Goal: Transaction & Acquisition: Purchase product/service

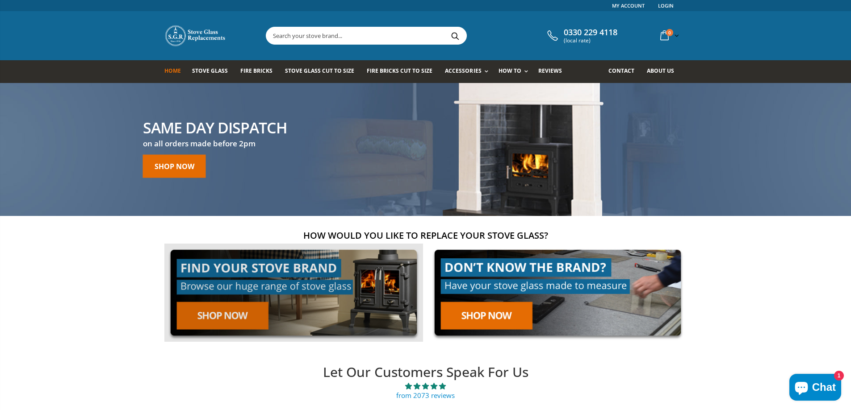
click at [235, 315] on link at bounding box center [293, 293] width 259 height 99
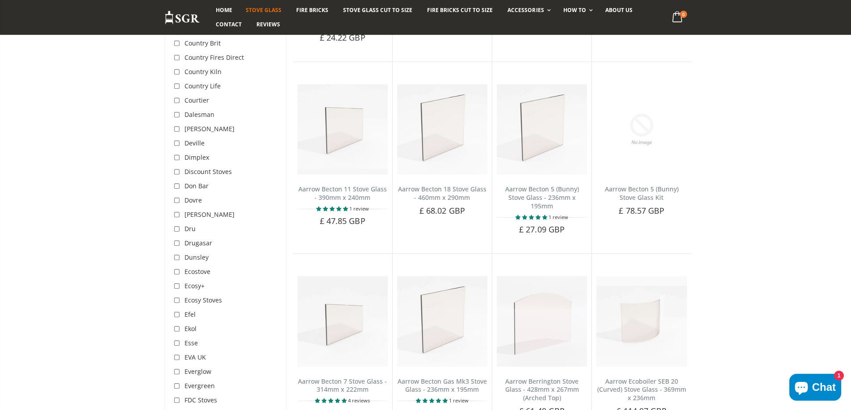
scroll to position [863, 0]
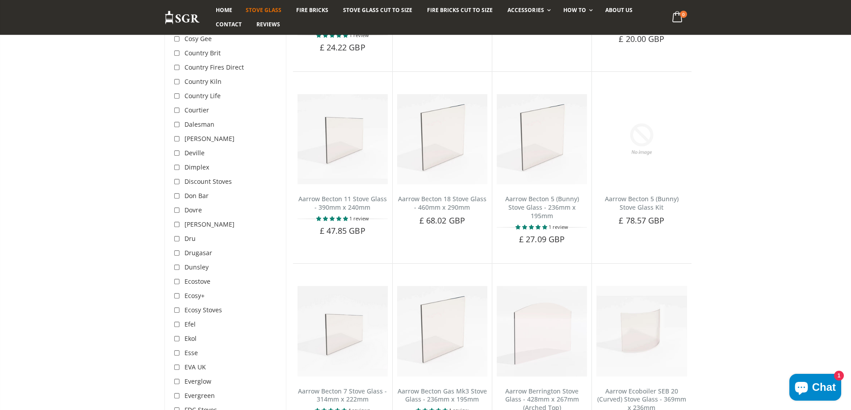
click at [178, 163] on input "checkbox" at bounding box center [178, 167] width 9 height 9
checkbox input "true"
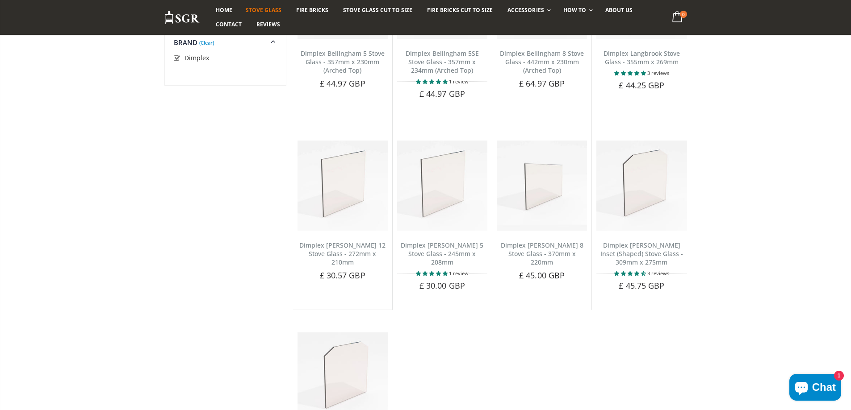
scroll to position [287, 0]
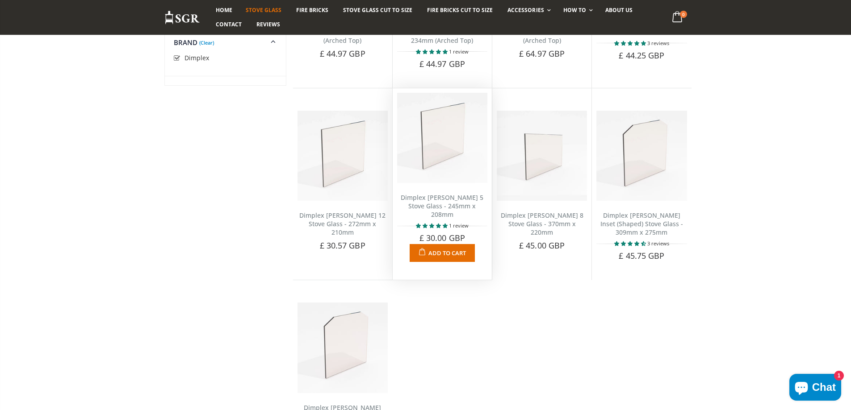
click at [440, 199] on link "Dimplex Westcott 5 Stove Glass - 245mm x 208mm" at bounding box center [442, 205] width 83 height 25
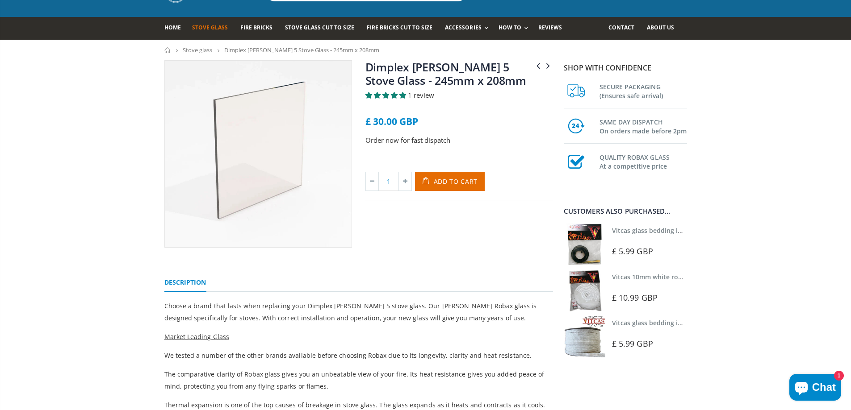
scroll to position [30, 0]
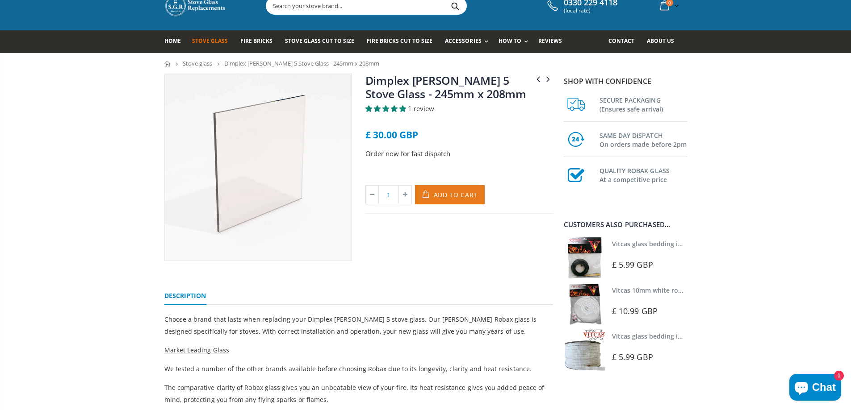
click at [456, 194] on span "Add to Cart" at bounding box center [456, 195] width 44 height 8
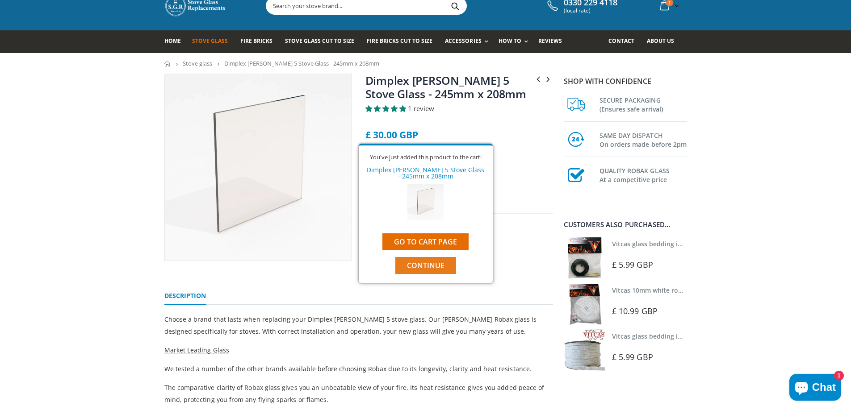
click at [427, 268] on span "Continue" at bounding box center [426, 266] width 38 height 10
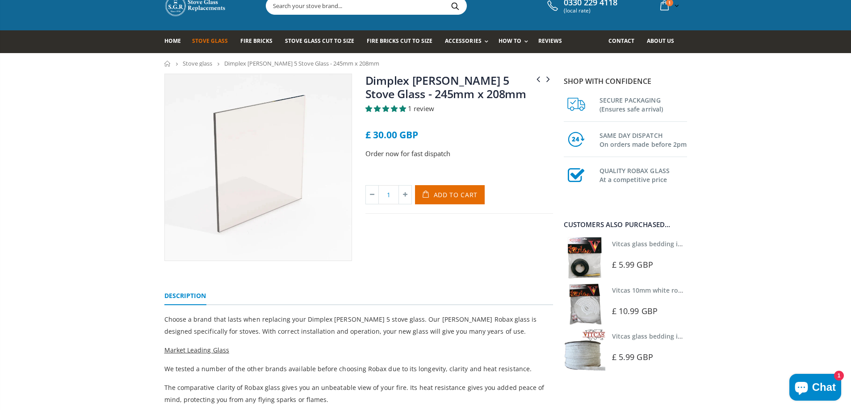
click at [621, 244] on link "Vitcas glass bedding in tape - 2mm x 10mm x 2 meters" at bounding box center [695, 244] width 167 height 8
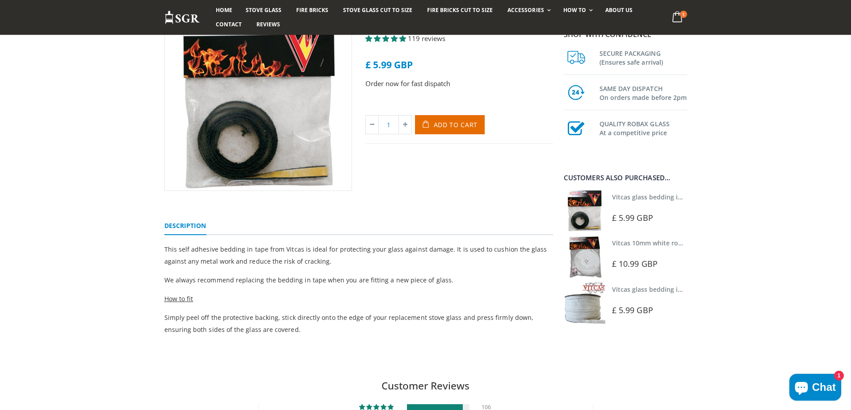
scroll to position [119, 0]
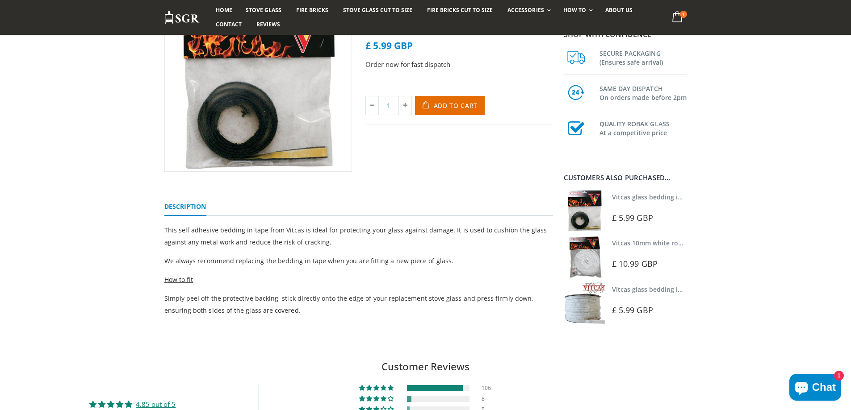
click at [633, 289] on link "Vitcas glass bedding in tape - 2mm x 15mm x 2 meters (White)" at bounding box center [707, 289] width 190 height 8
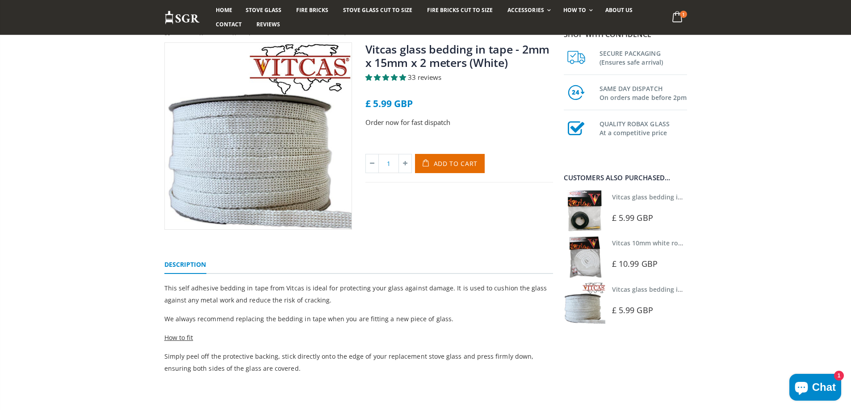
scroll to position [59, 0]
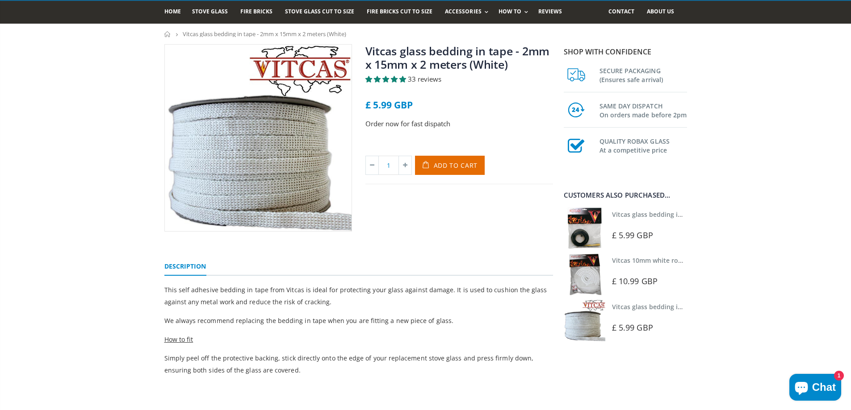
click at [635, 260] on link "Vitcas 10mm white rope kit - includes rope seal and glue!" at bounding box center [699, 260] width 175 height 8
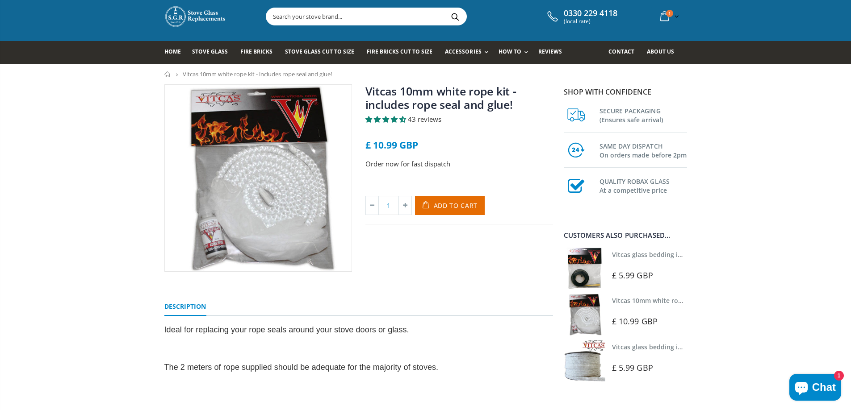
scroll to position [30, 0]
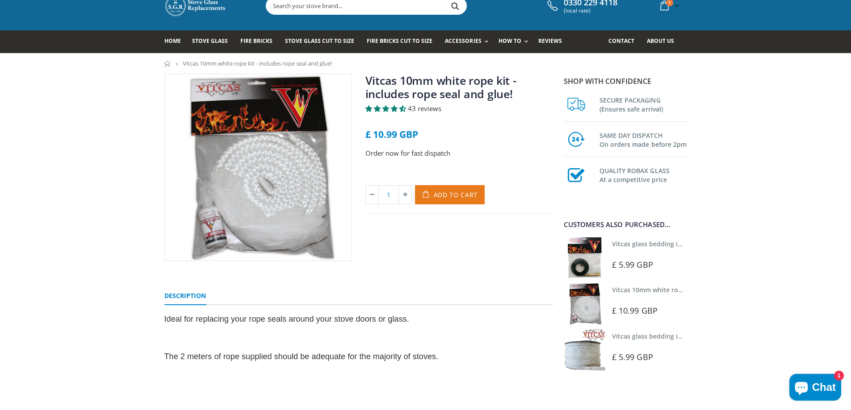
click at [453, 196] on span "Add to Cart" at bounding box center [456, 195] width 44 height 8
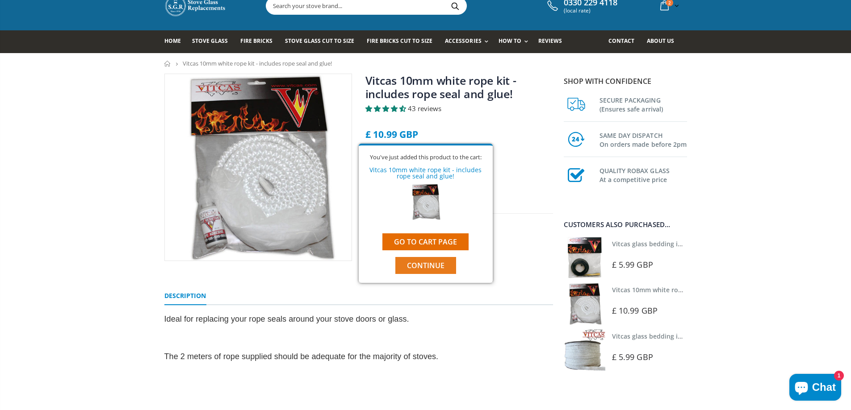
click at [437, 265] on span "Continue" at bounding box center [426, 266] width 38 height 10
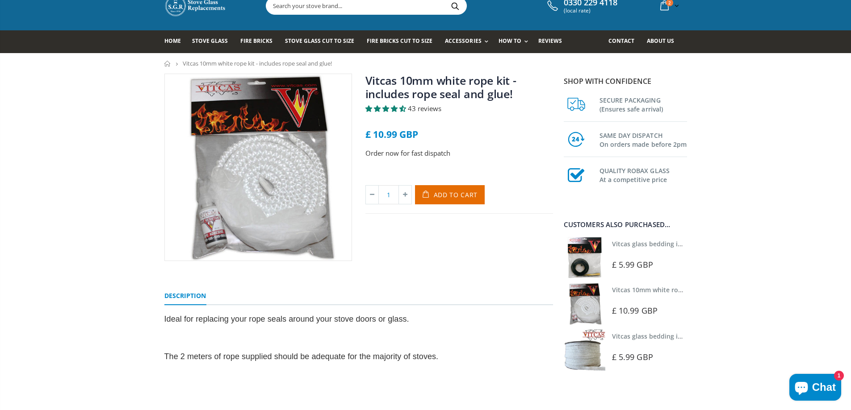
click at [633, 337] on link "Vitcas glass bedding in tape - 2mm x 15mm x 2 meters (White)" at bounding box center [707, 336] width 190 height 8
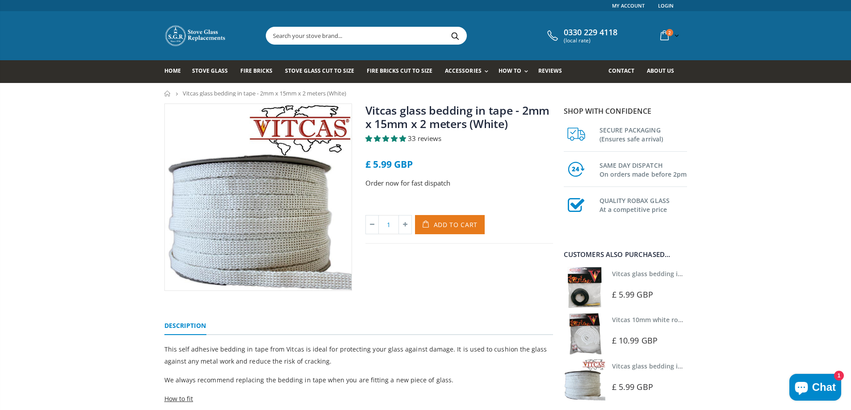
click at [459, 222] on span "Add to Cart" at bounding box center [456, 225] width 44 height 8
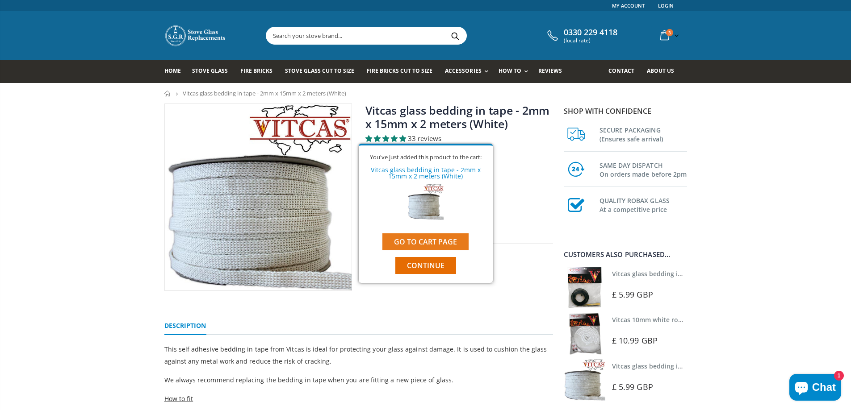
click at [434, 241] on link "Go to cart page" at bounding box center [425, 242] width 86 height 17
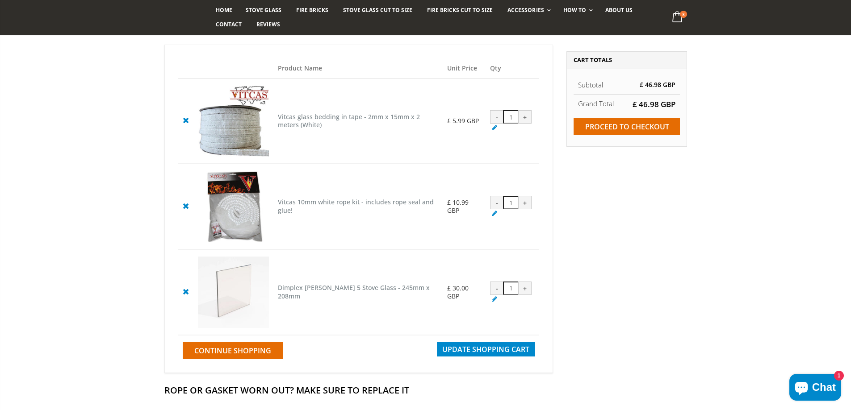
scroll to position [89, 0]
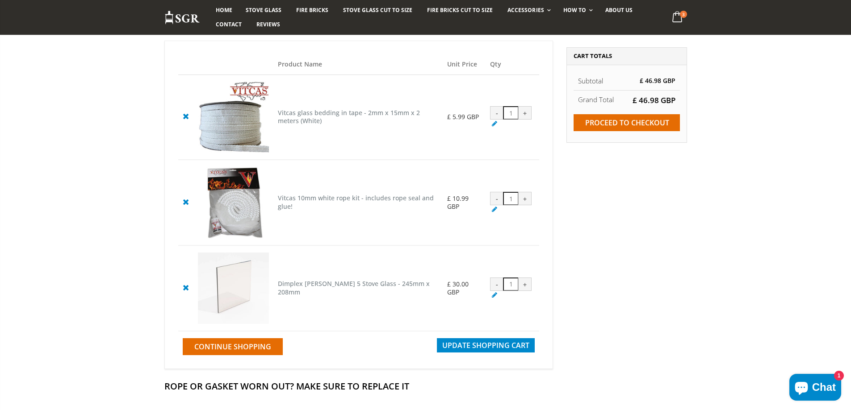
click at [324, 116] on cpc "Vitcas glass bedding in tape - 2mm x 15mm x 2 meters (White)" at bounding box center [349, 116] width 142 height 17
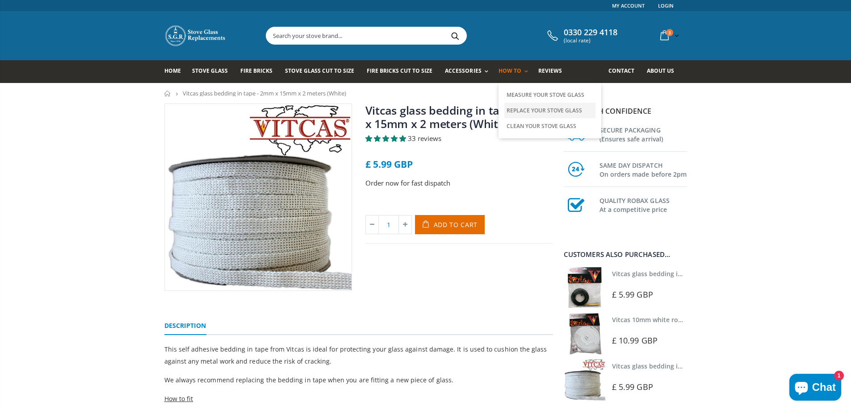
click at [522, 109] on link "Replace Your Stove Glass" at bounding box center [549, 111] width 91 height 16
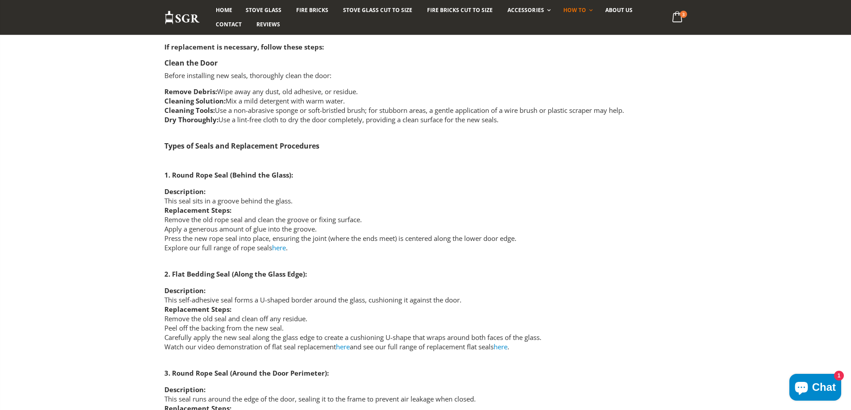
scroll to position [1369, 0]
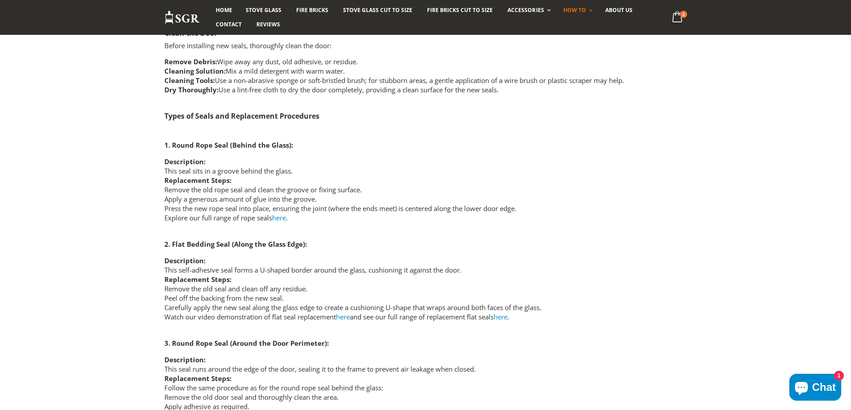
click at [281, 217] on link "here" at bounding box center [279, 217] width 14 height 9
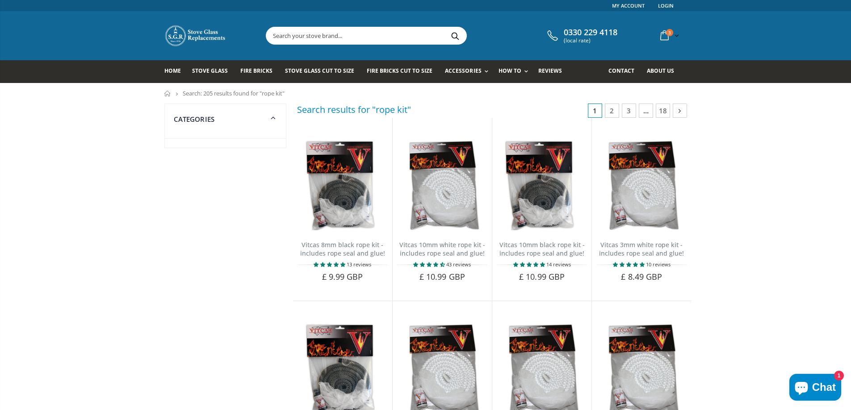
click at [681, 109] on icon at bounding box center [679, 110] width 9 height 9
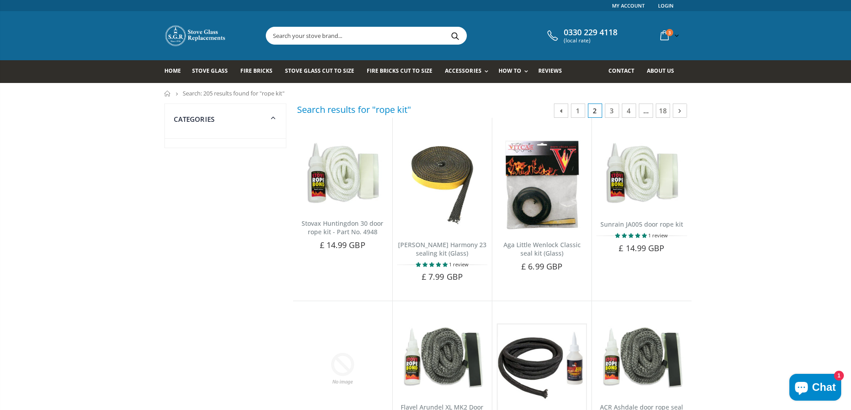
click at [681, 110] on icon at bounding box center [679, 110] width 9 height 9
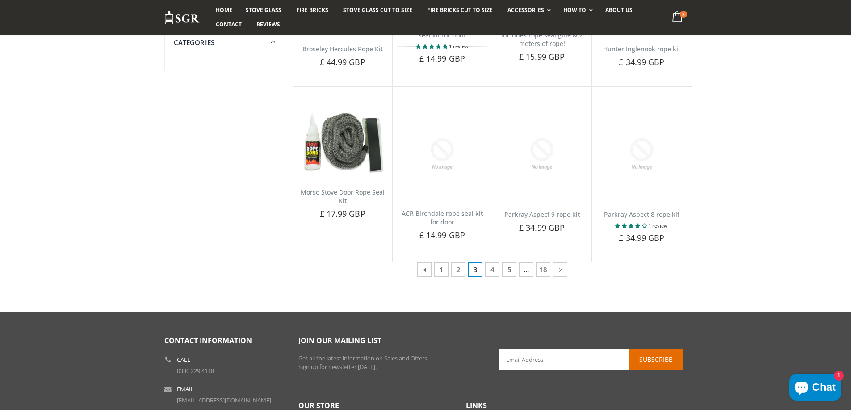
scroll to position [387, 0]
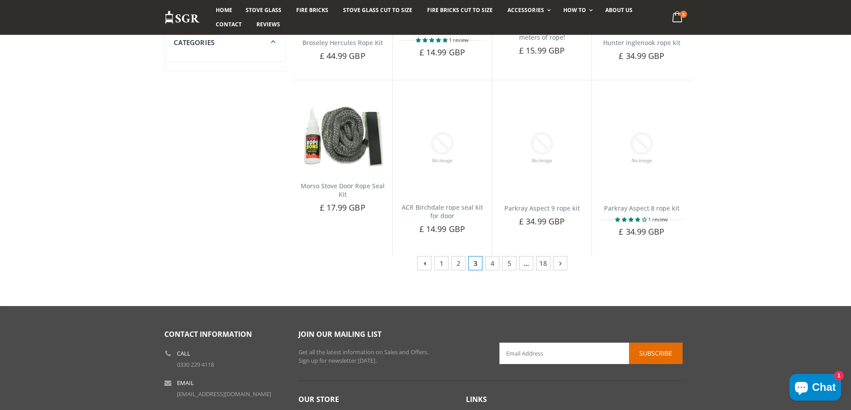
click at [562, 266] on icon at bounding box center [559, 263] width 9 height 9
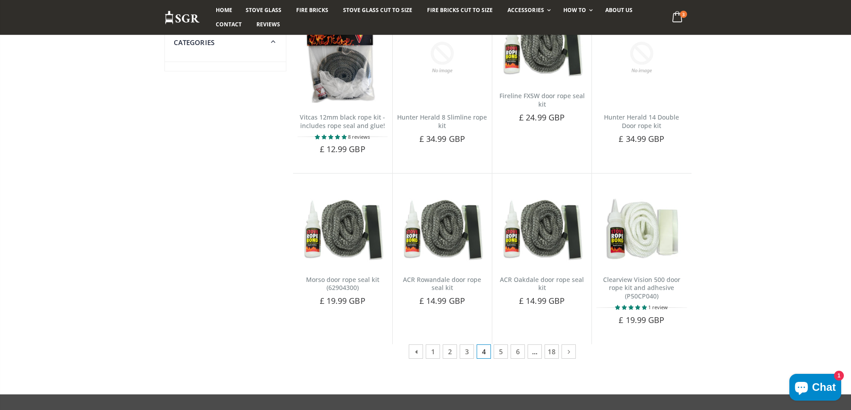
scroll to position [327, 0]
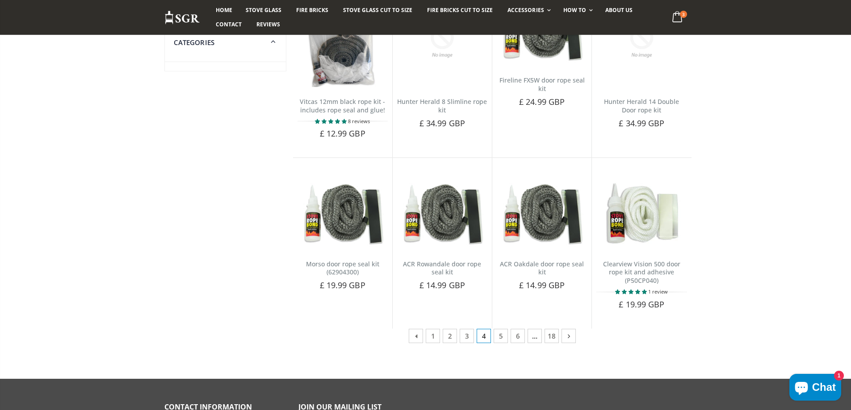
click at [568, 337] on icon at bounding box center [568, 336] width 9 height 9
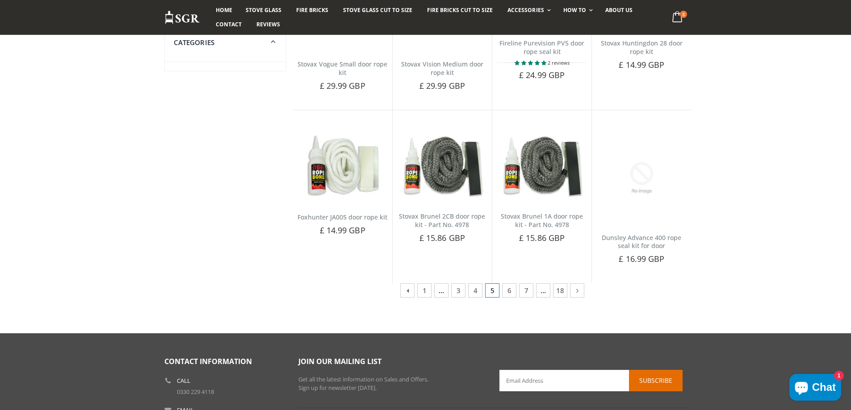
scroll to position [357, 0]
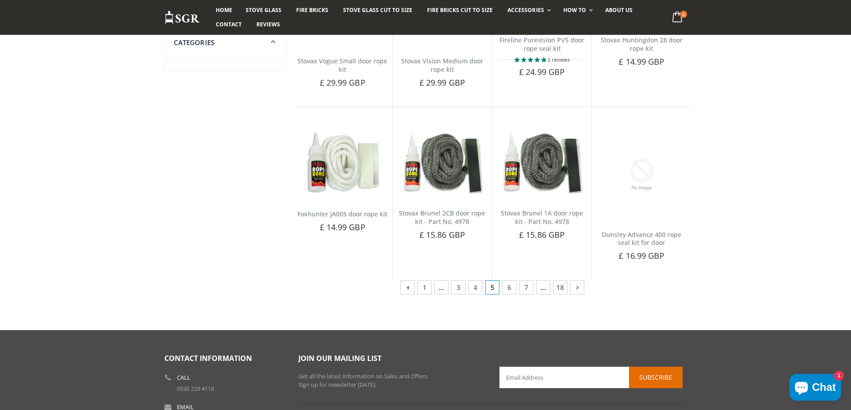
click at [575, 289] on icon at bounding box center [576, 287] width 9 height 9
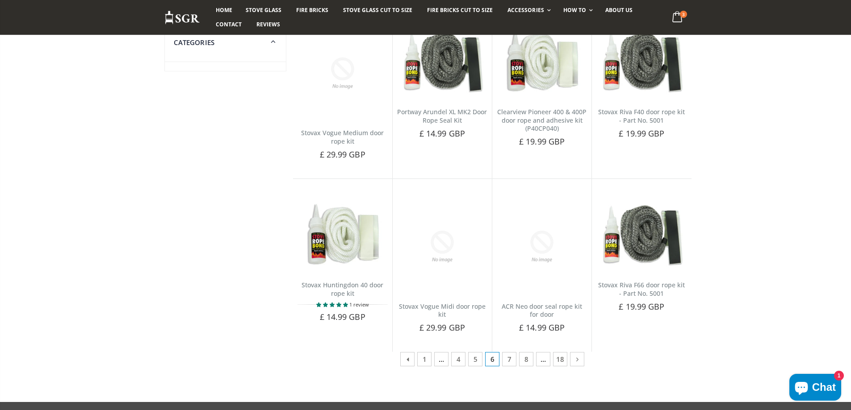
scroll to position [298, 0]
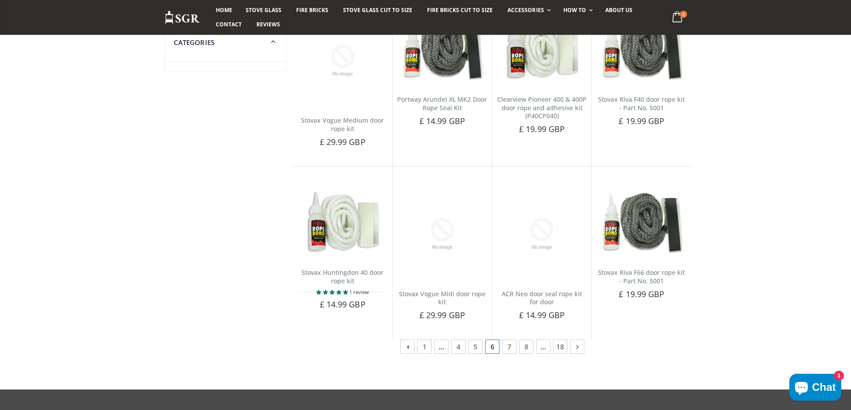
click at [577, 349] on icon at bounding box center [576, 346] width 9 height 9
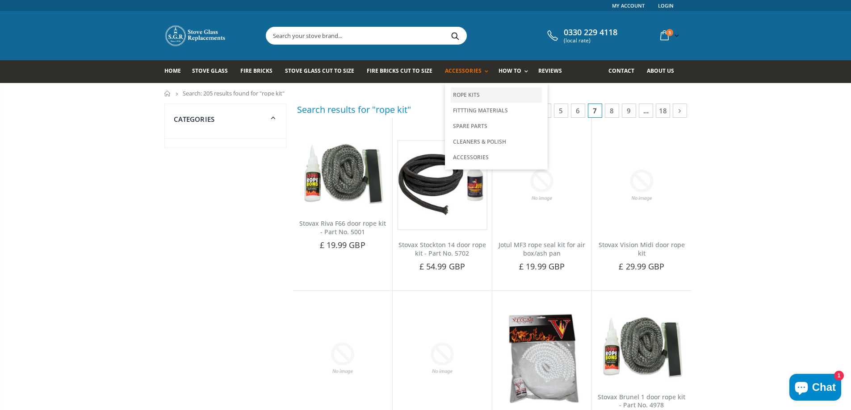
click at [467, 94] on link "Rope Kits" at bounding box center [496, 95] width 91 height 15
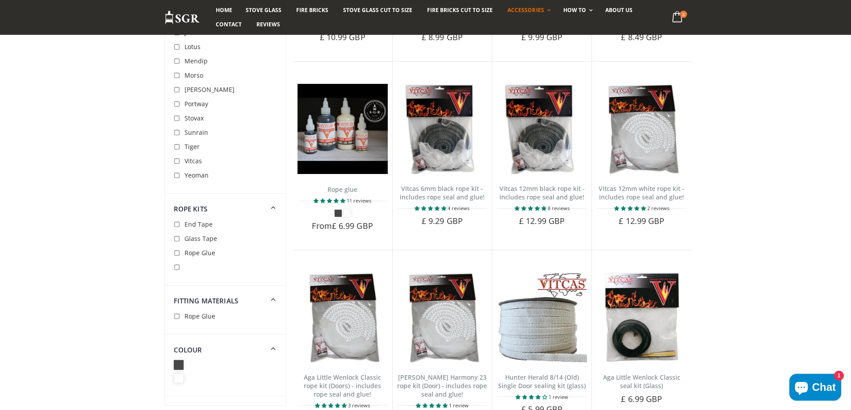
scroll to position [446, 0]
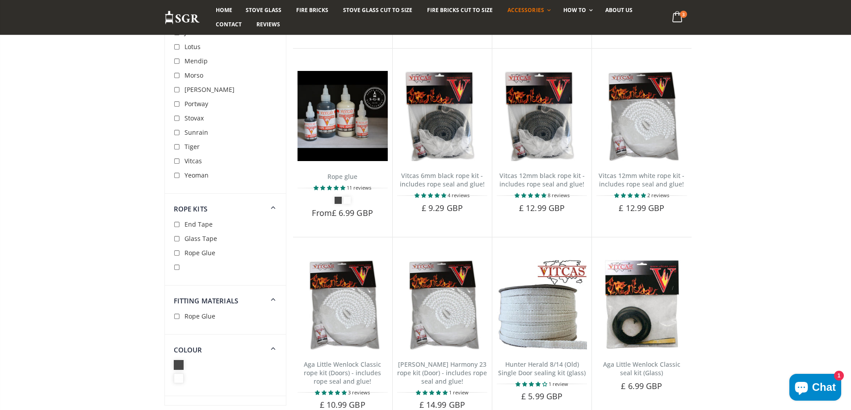
click at [192, 237] on span "Glass Tape" at bounding box center [200, 238] width 33 height 8
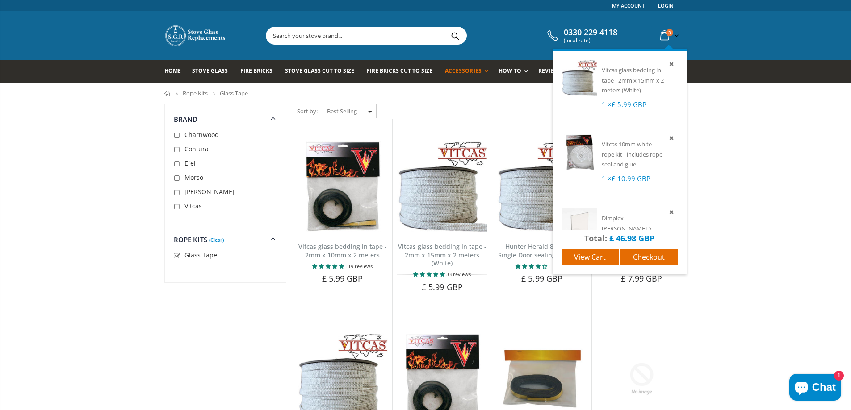
click at [666, 37] on icon at bounding box center [664, 36] width 16 height 16
click at [590, 257] on span "View cart" at bounding box center [590, 257] width 32 height 10
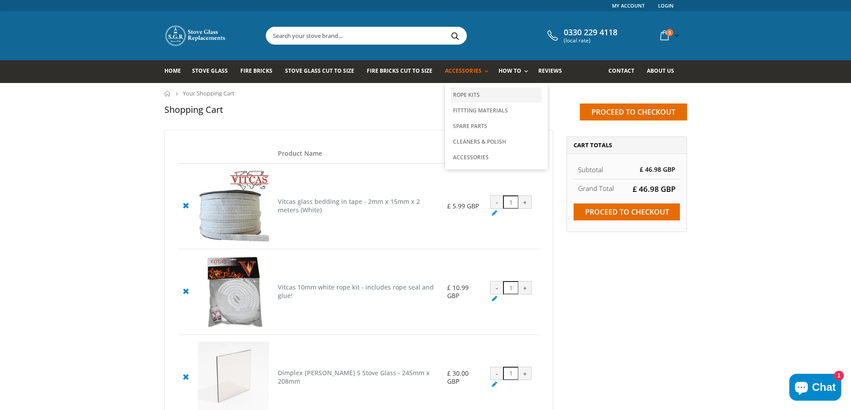
click at [457, 96] on link "Rope Kits" at bounding box center [496, 95] width 91 height 15
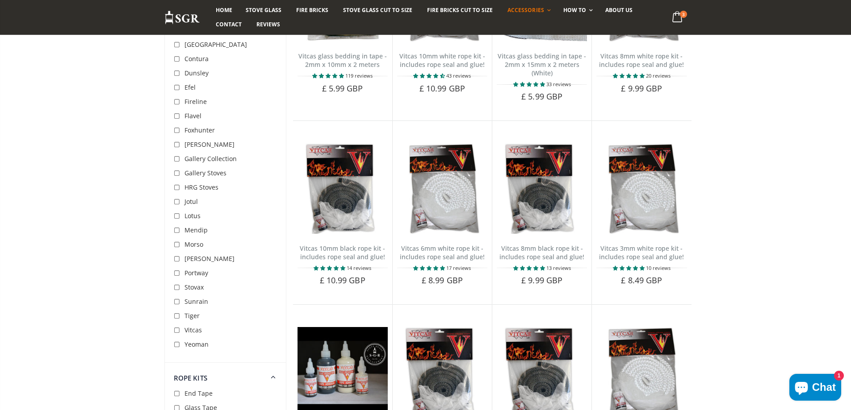
scroll to position [209, 0]
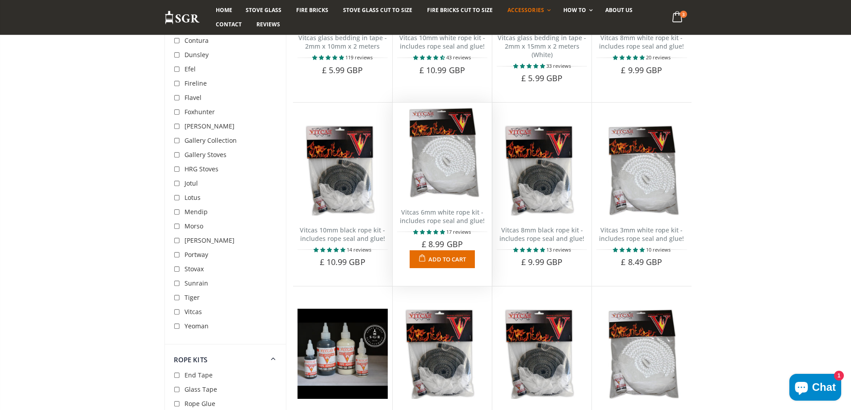
click at [438, 213] on link "Vitcas 6mm white rope kit - includes rope seal and glue!" at bounding box center [442, 216] width 85 height 17
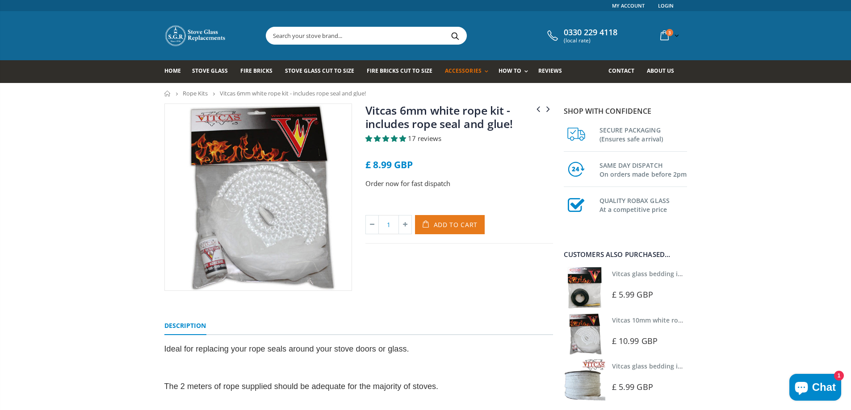
click at [451, 225] on span "Add to Cart" at bounding box center [456, 225] width 44 height 8
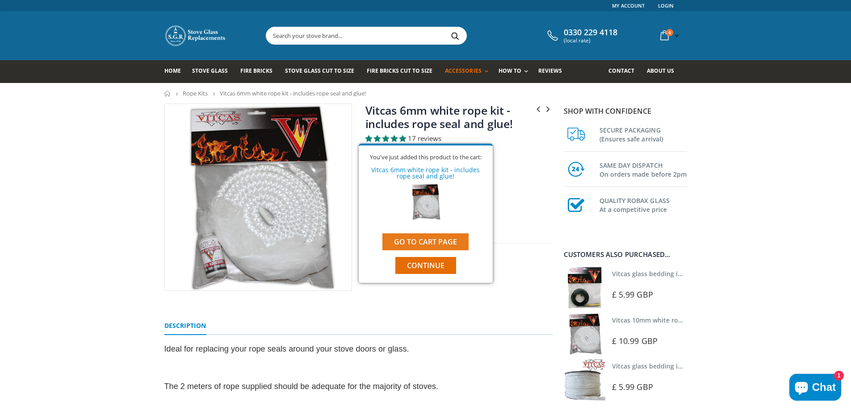
click at [428, 238] on link "Go to cart page" at bounding box center [425, 242] width 86 height 17
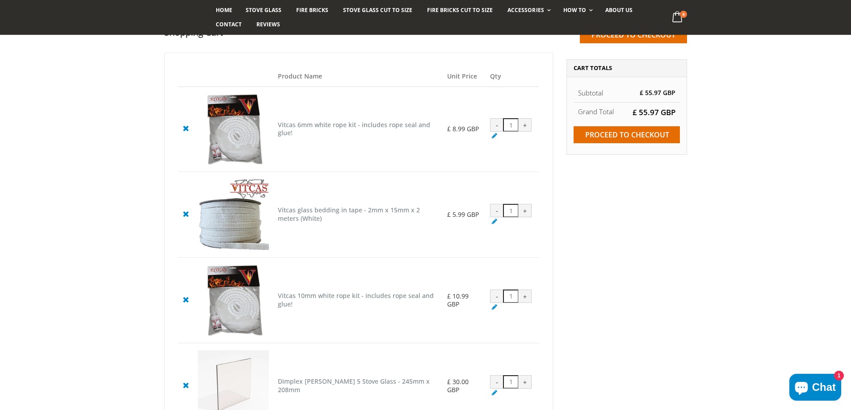
scroll to position [89, 0]
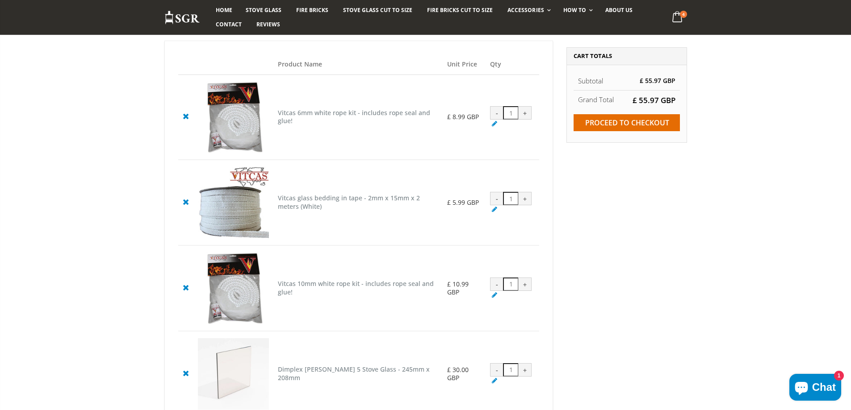
click at [186, 204] on icon at bounding box center [185, 201] width 11 height 11
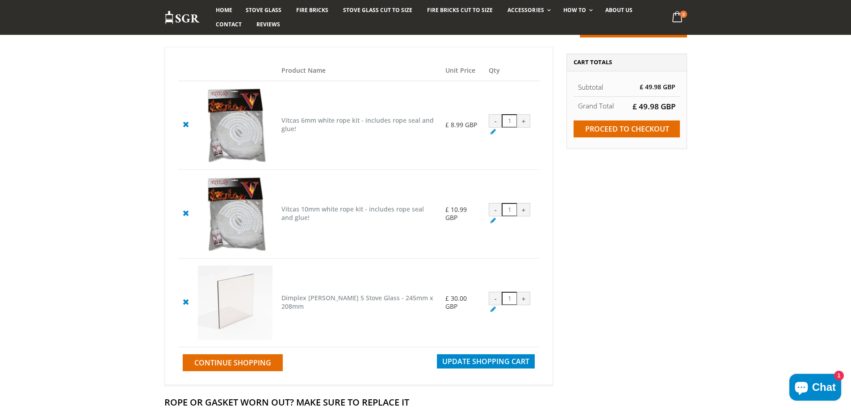
scroll to position [89, 0]
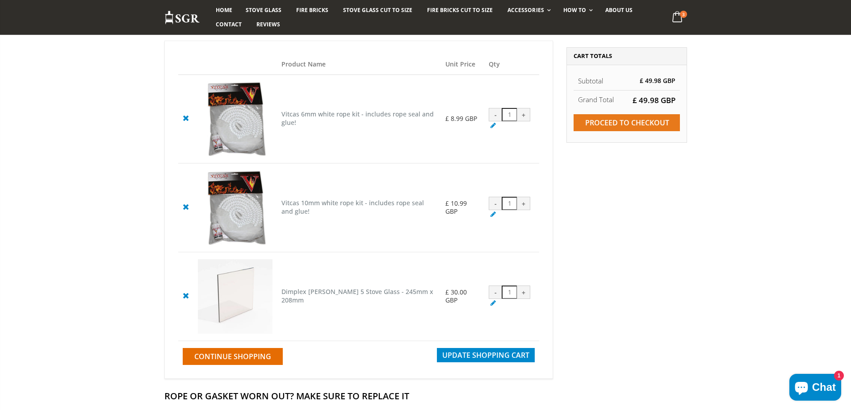
click at [625, 117] on input "Proceed to checkout" at bounding box center [626, 122] width 106 height 17
